Goal: Check status

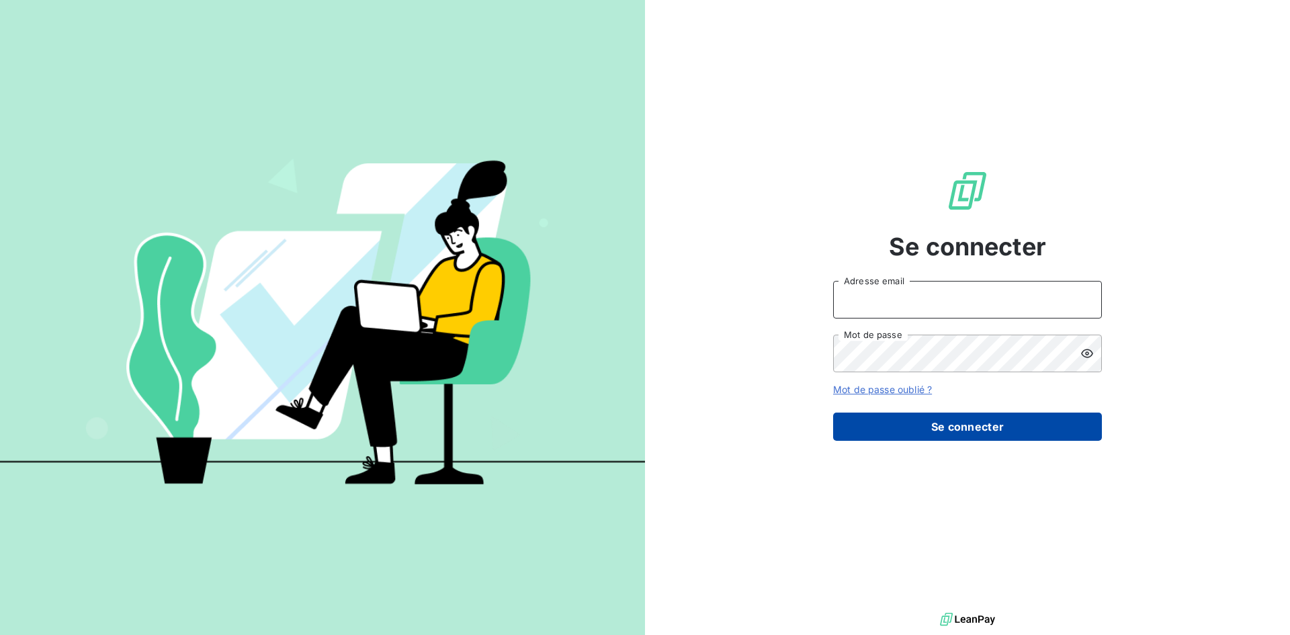
type input "[EMAIL_ADDRESS][DOMAIN_NAME]"
click at [949, 425] on button "Se connecter" at bounding box center [967, 427] width 269 height 28
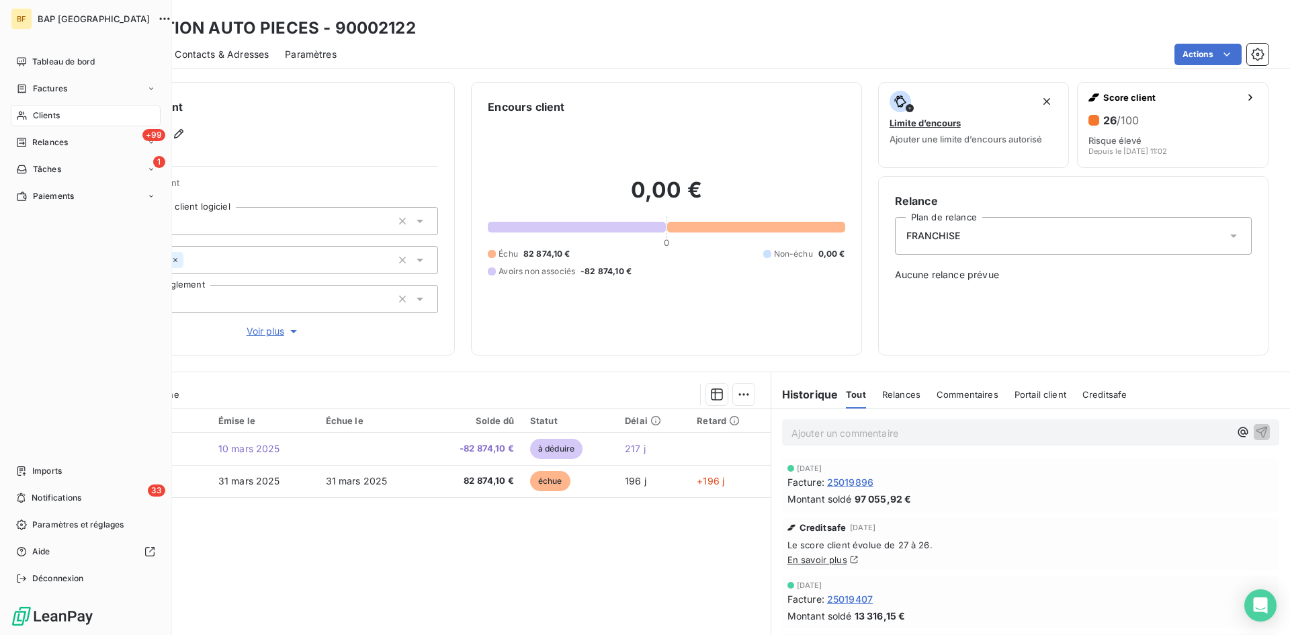
drag, startPoint x: 54, startPoint y: 110, endPoint x: 249, endPoint y: 63, distance: 201.0
click at [54, 110] on span "Clients" at bounding box center [46, 116] width 27 height 12
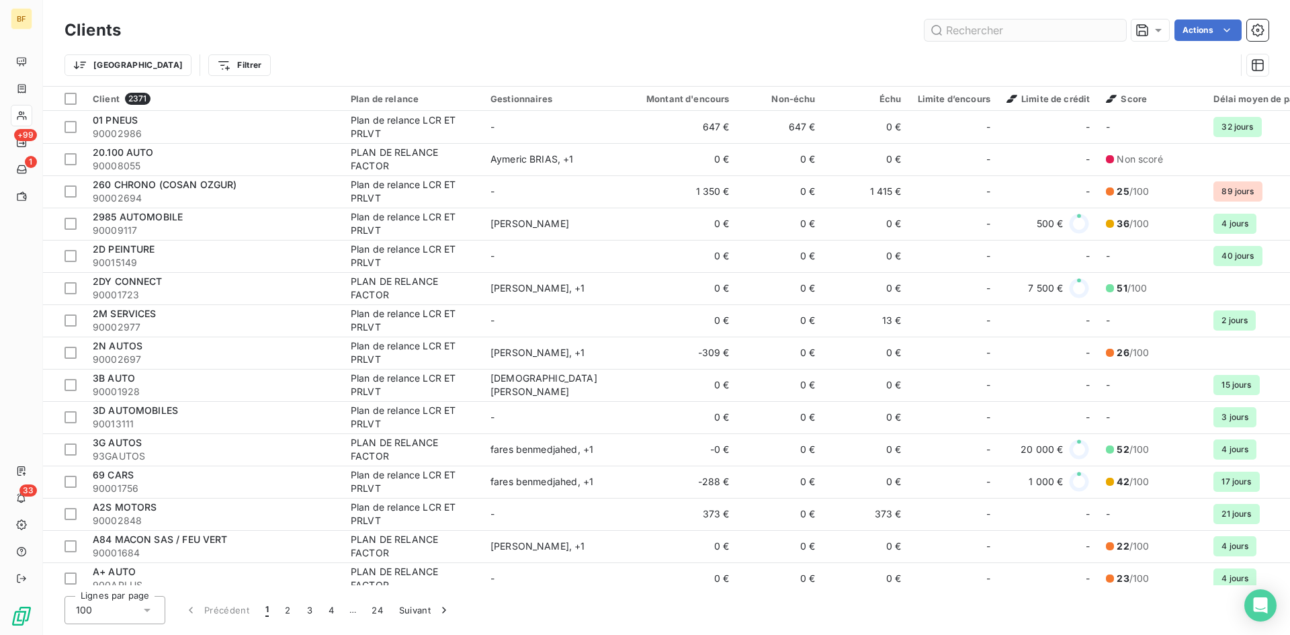
click at [1014, 37] on input "text" at bounding box center [1026, 30] width 202 height 22
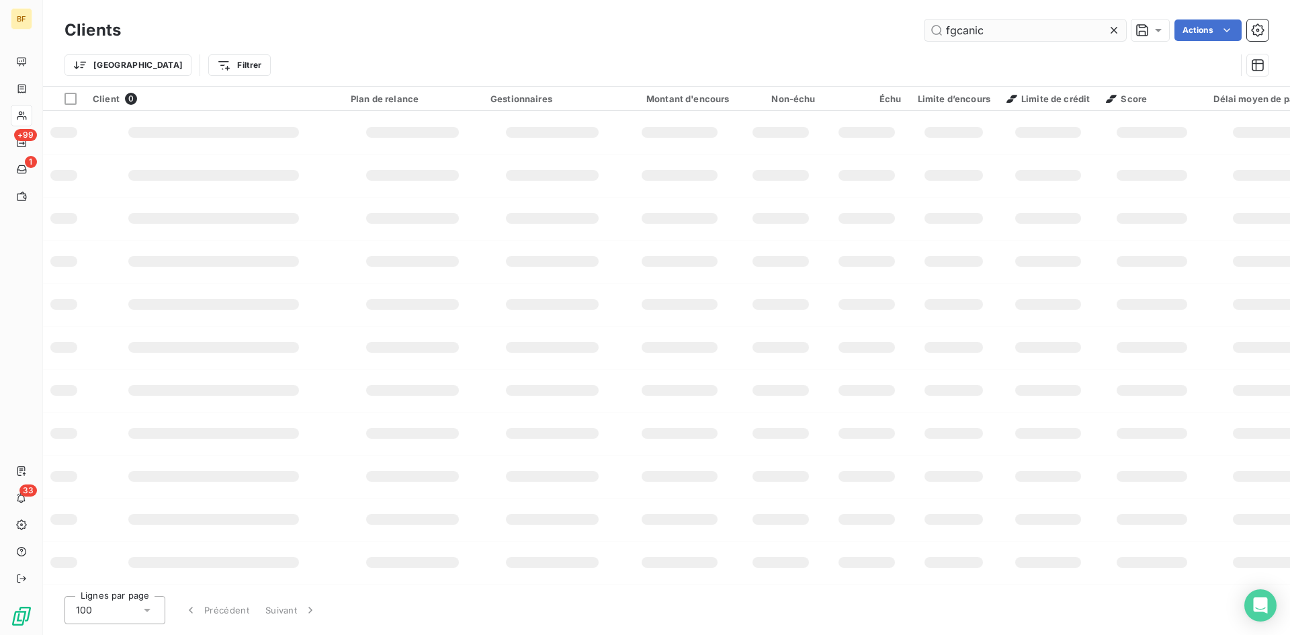
type input "fgcanic"
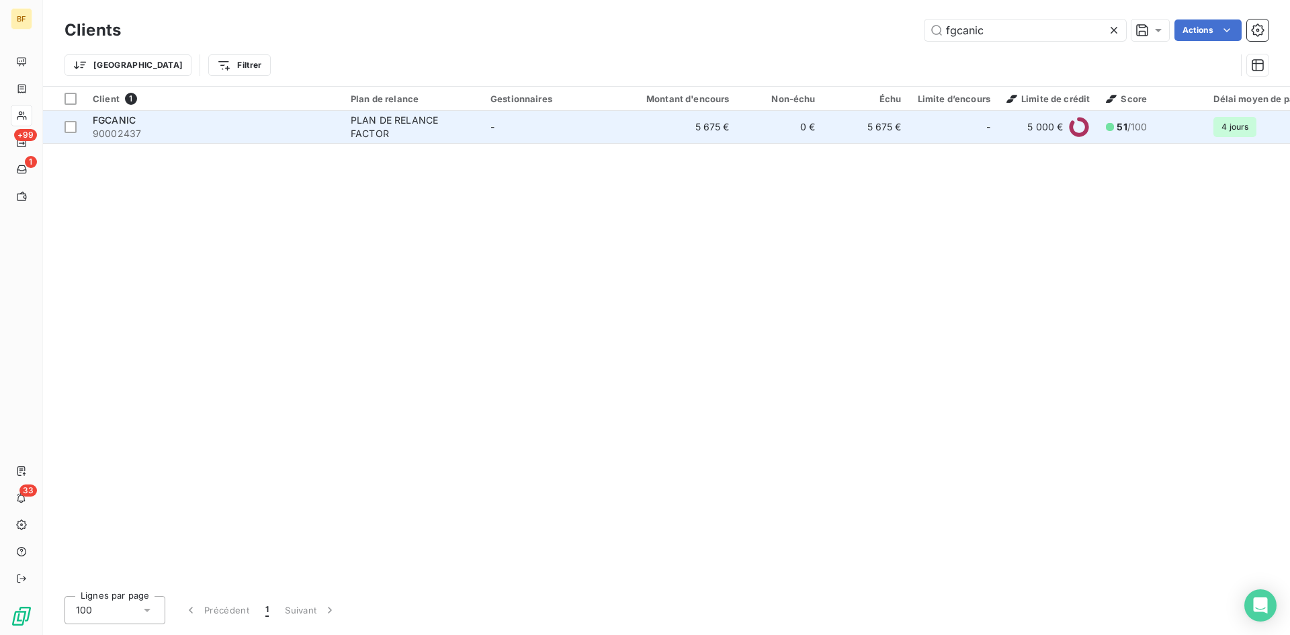
click at [199, 122] on div "FGCANIC" at bounding box center [214, 120] width 242 height 13
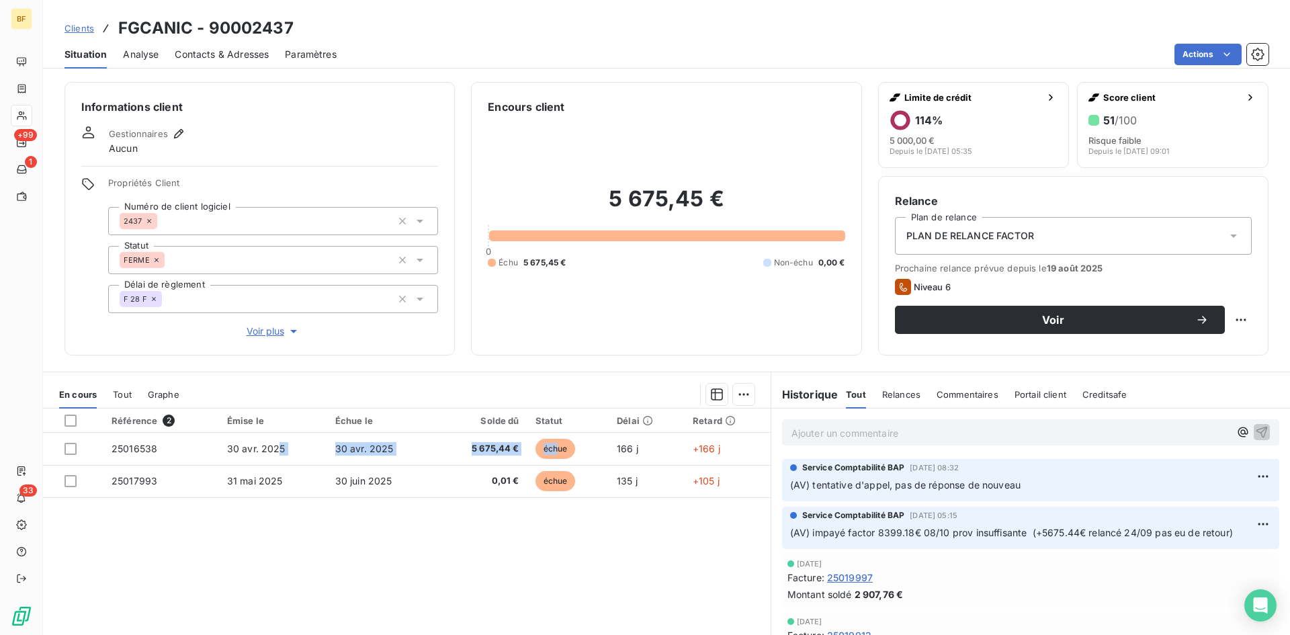
drag, startPoint x: 291, startPoint y: 439, endPoint x: 882, endPoint y: 489, distance: 593.4
click at [556, 439] on tr "25016538 [DATE] [DATE] 5 675,44 € échue 166 j +166 j" at bounding box center [407, 449] width 728 height 32
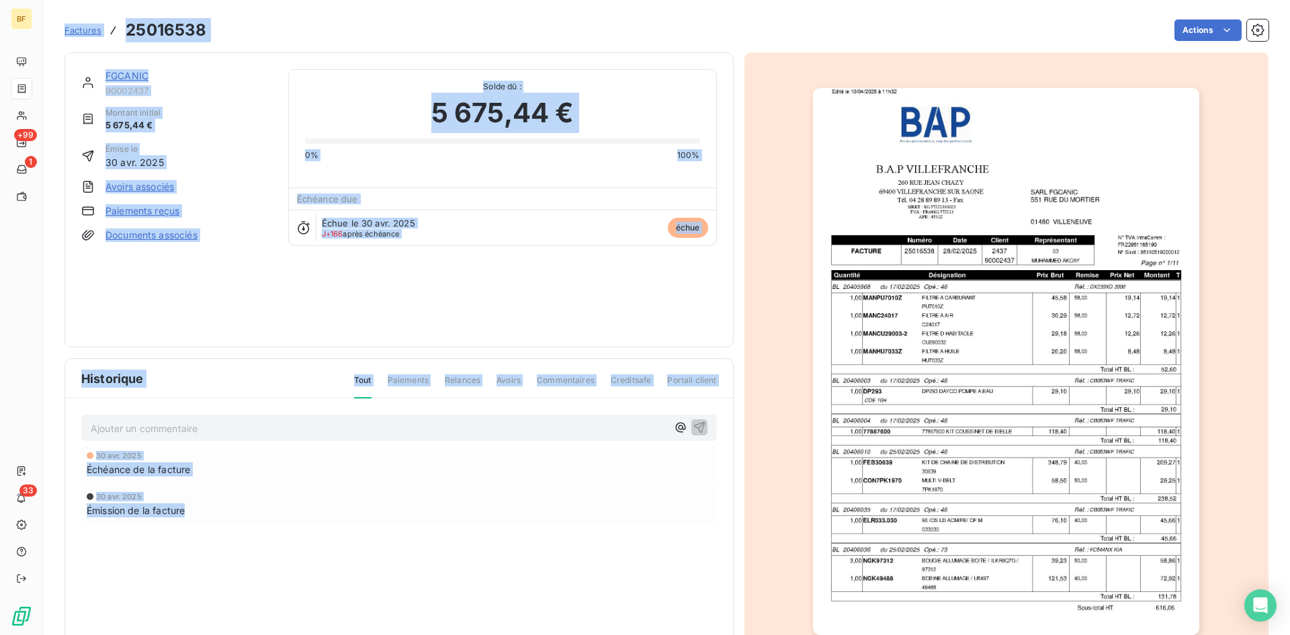
drag, startPoint x: 814, startPoint y: 486, endPoint x: 1017, endPoint y: 486, distance: 203.6
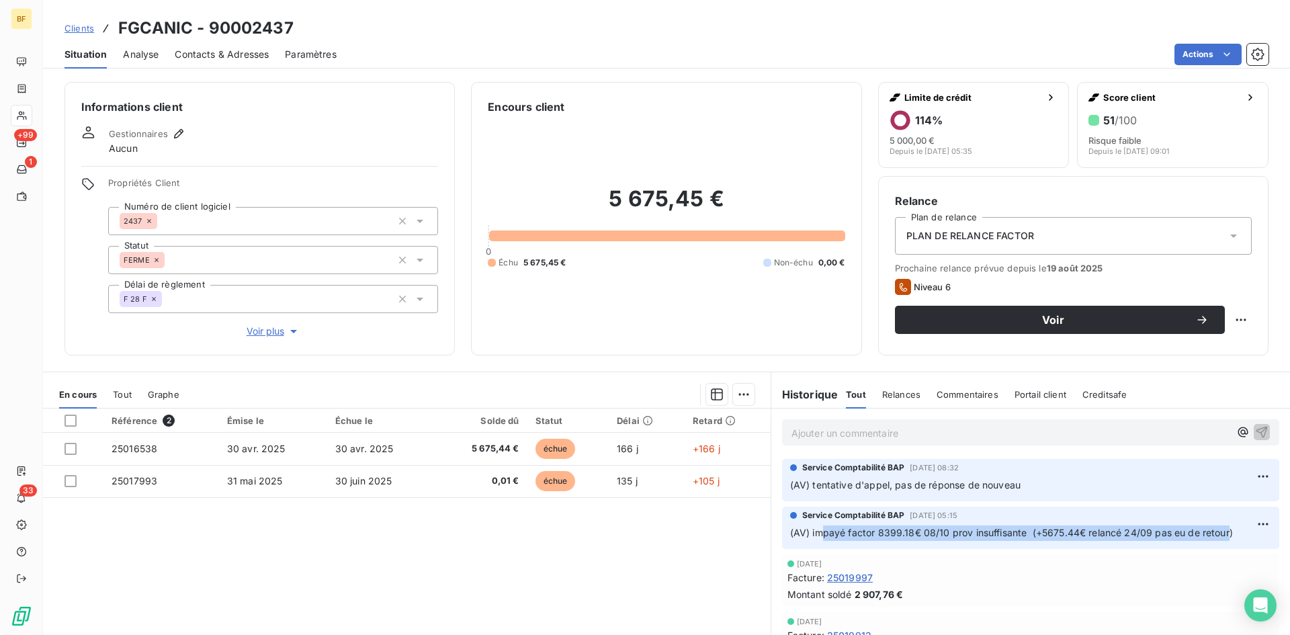
drag, startPoint x: 831, startPoint y: 533, endPoint x: 1227, endPoint y: 544, distance: 395.9
click at [1226, 540] on p "(AV) impayé factor 8399.18€ 08/10 prov insuffisante (+5675.44€ relancé 24/09 pa…" at bounding box center [1030, 532] width 481 height 15
drag, startPoint x: 972, startPoint y: 515, endPoint x: 951, endPoint y: 518, distance: 21.1
click at [951, 518] on div "Service Comptabilité BAP [DATE] 05:15" at bounding box center [1030, 515] width 481 height 12
click at [234, 49] on span "Contacts & Adresses" at bounding box center [222, 54] width 94 height 13
